Goal: Transaction & Acquisition: Subscribe to service/newsletter

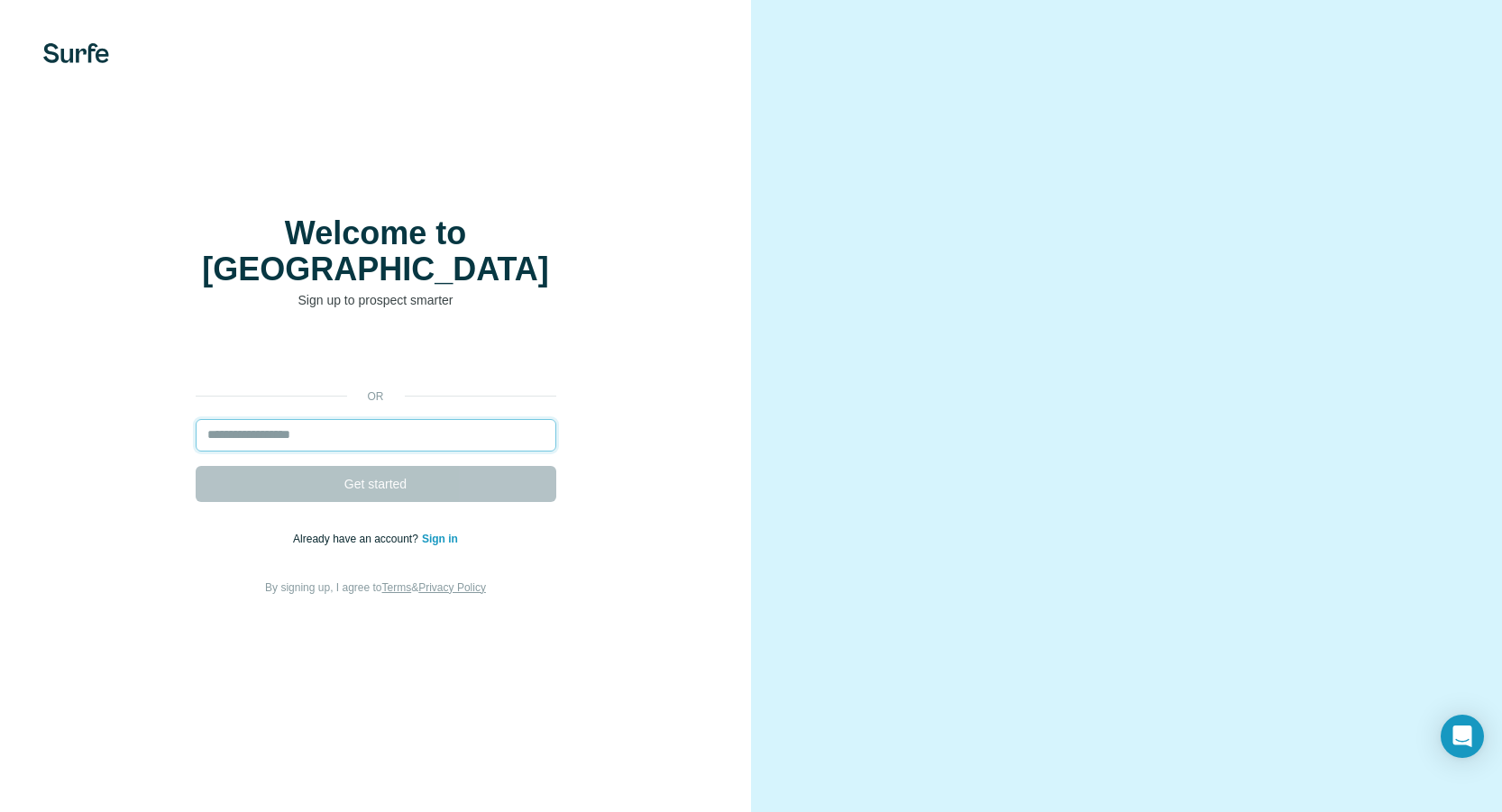
click at [332, 419] on input "email" at bounding box center [376, 435] width 361 height 32
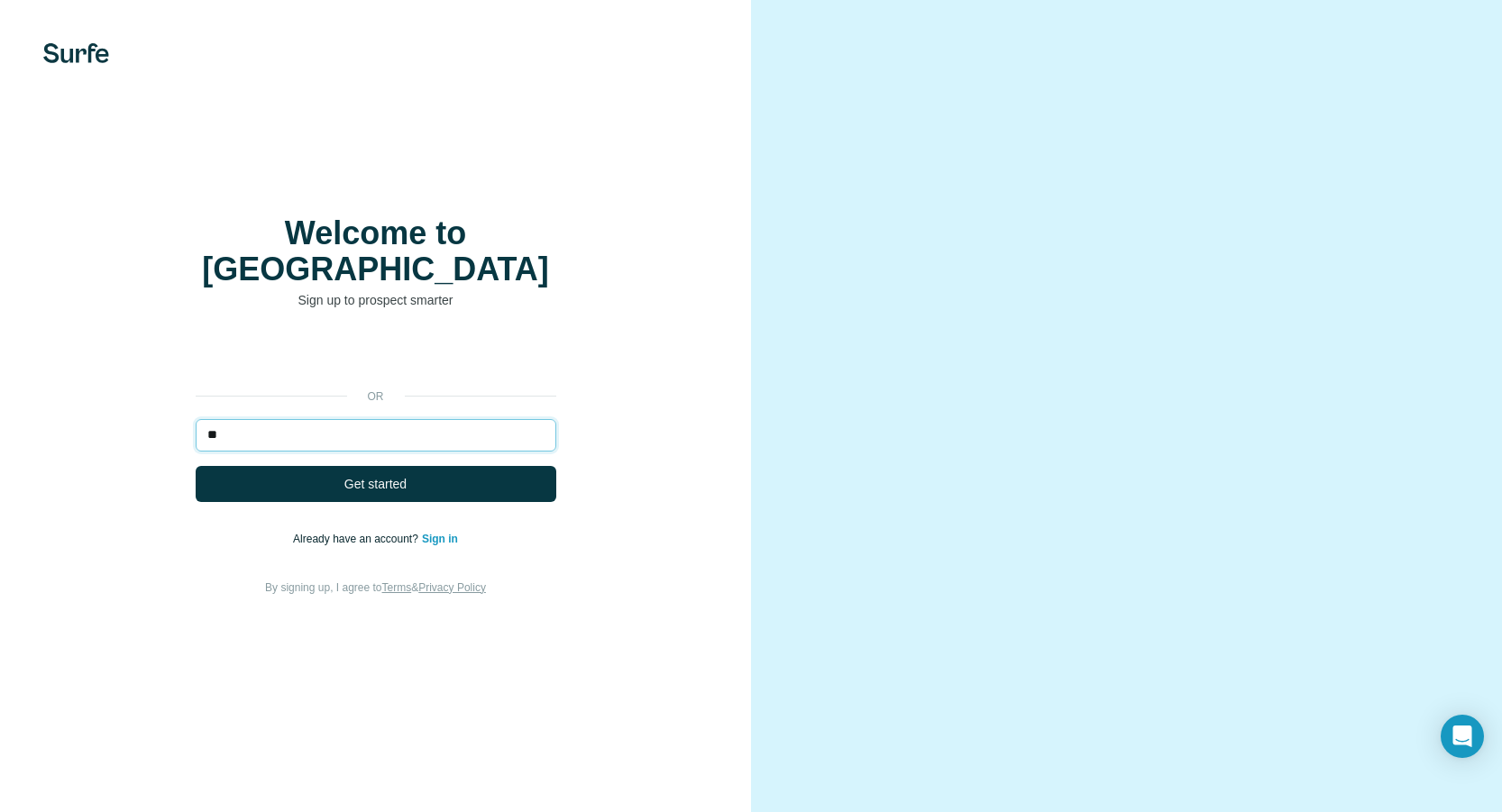
type input "*"
type input "**********"
click at [196, 466] on button "Get started" at bounding box center [376, 483] width 361 height 36
click at [320, 476] on button "Get started" at bounding box center [376, 483] width 361 height 36
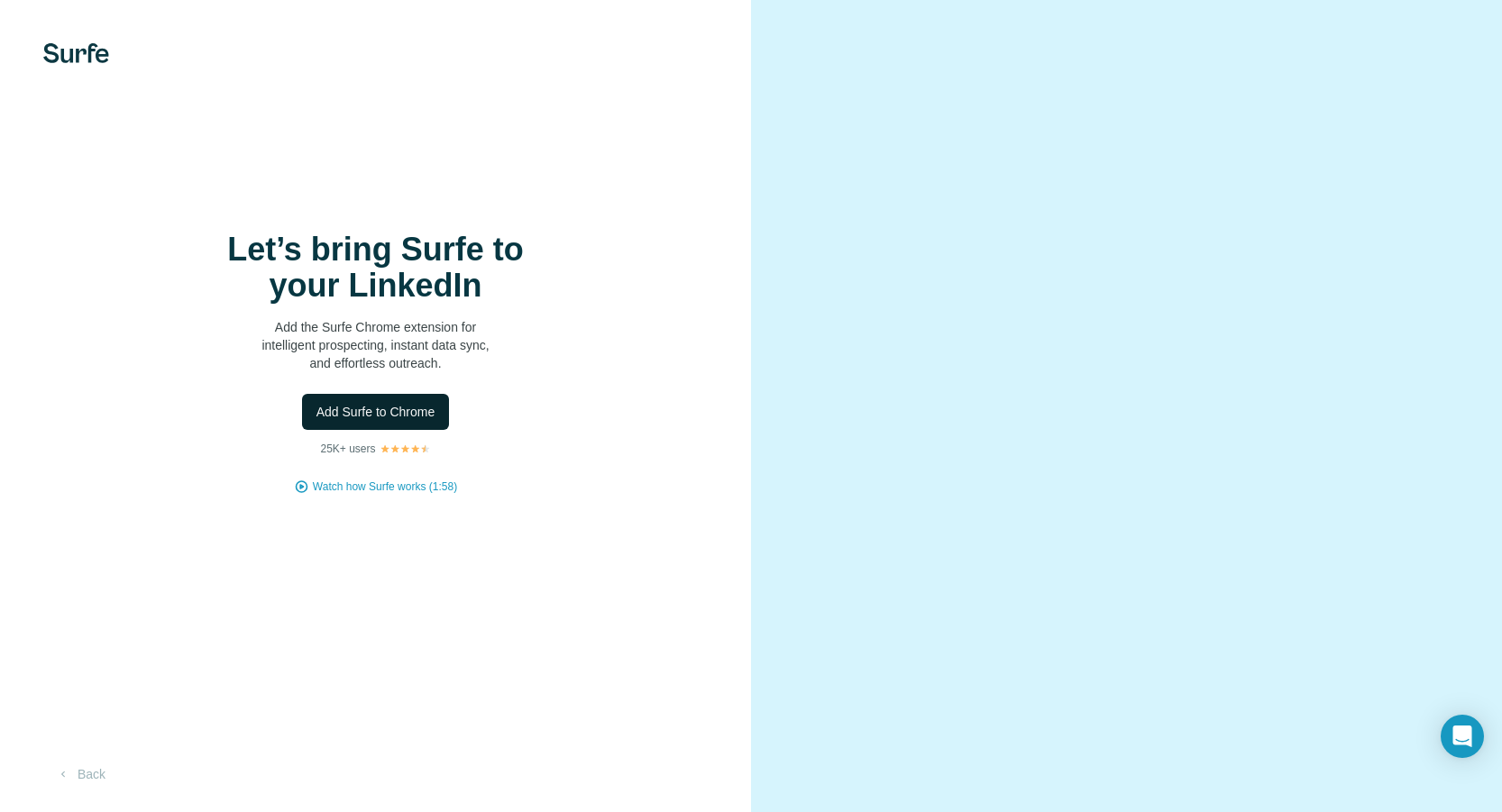
click at [396, 410] on span "Add Surfe to Chrome" at bounding box center [376, 412] width 119 height 18
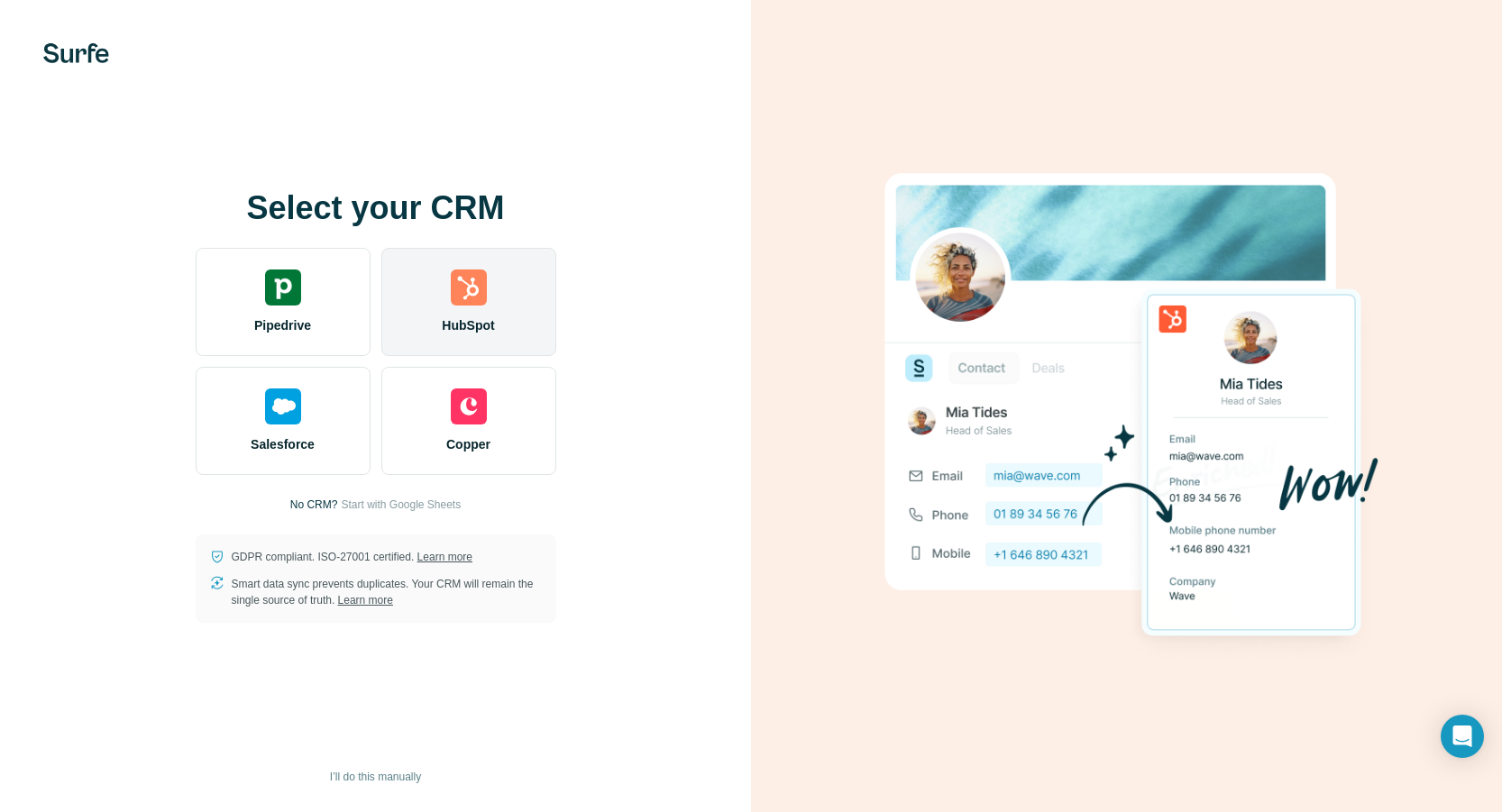
click at [449, 308] on div "HubSpot" at bounding box center [468, 302] width 175 height 108
